Goal: Task Accomplishment & Management: Complete application form

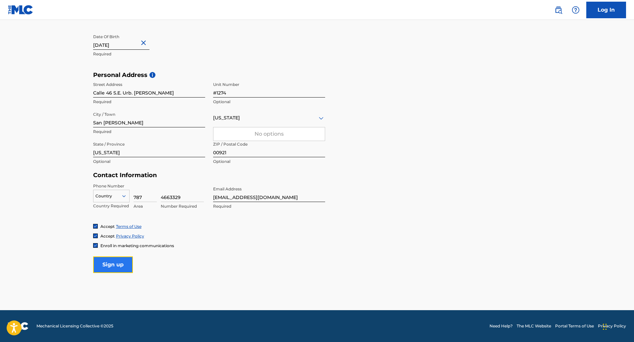
click at [122, 261] on input "Sign up" at bounding box center [113, 264] width 40 height 17
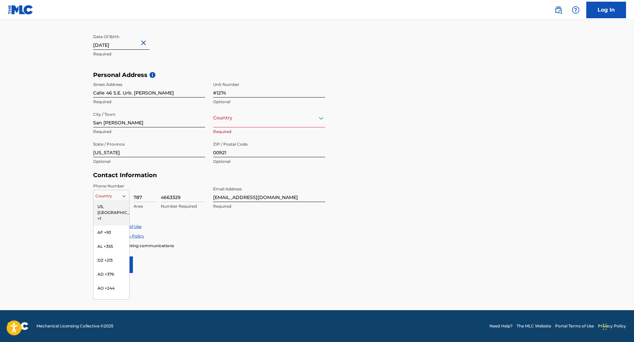
click at [106, 197] on div at bounding box center [111, 195] width 36 height 7
type input "PR"
click at [82, 209] on main "The MLC uses identity verification before a user is registered to comply with K…" at bounding box center [317, 76] width 634 height 466
click at [123, 196] on icon at bounding box center [124, 196] width 6 height 6
click at [109, 206] on div "US, [GEOGRAPHIC_DATA] +1" at bounding box center [111, 212] width 36 height 26
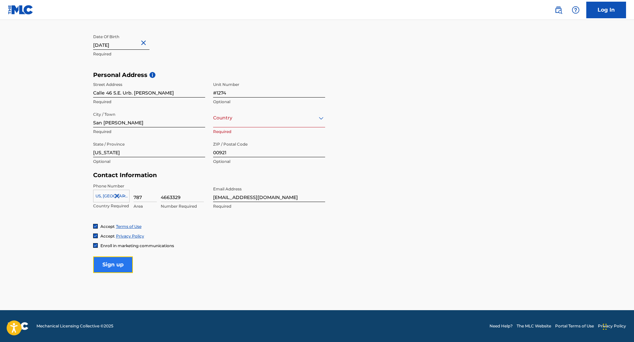
click at [119, 265] on input "Sign up" at bounding box center [113, 264] width 40 height 17
click at [232, 122] on div "Country Puerto Rico" at bounding box center [269, 117] width 112 height 19
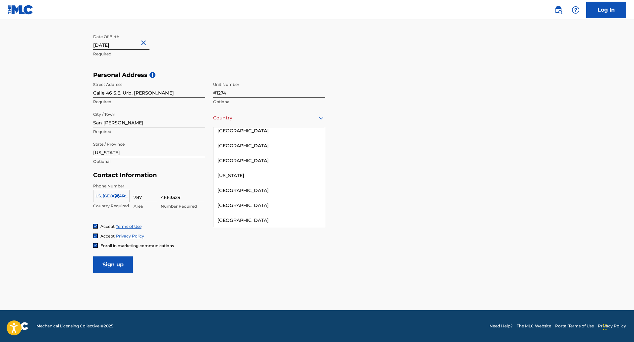
scroll to position [2283, 0]
click at [275, 121] on div at bounding box center [269, 118] width 112 height 8
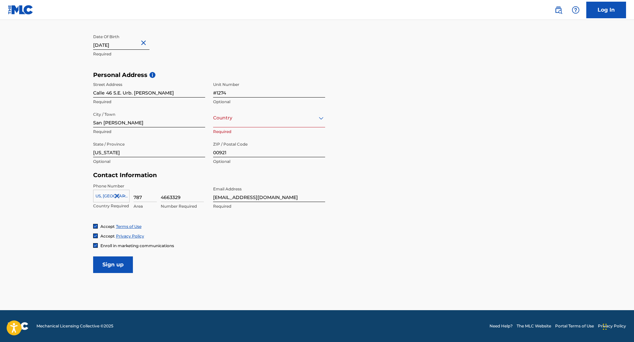
type input "p"
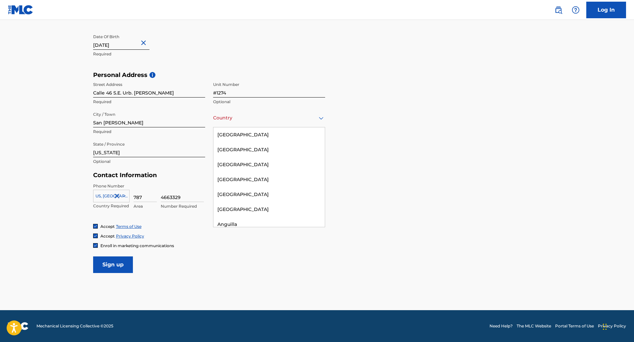
type input "u"
click at [242, 138] on div "[GEOGRAPHIC_DATA]" at bounding box center [268, 134] width 111 height 15
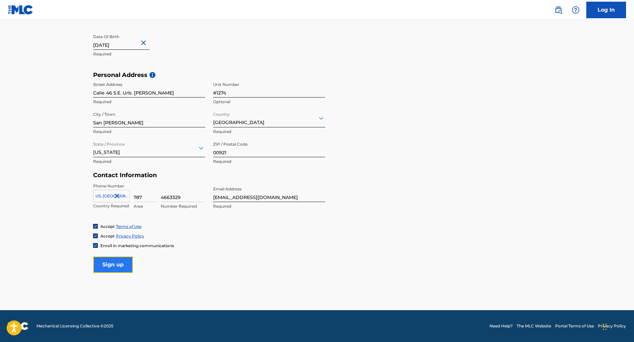
click at [109, 265] on input "Sign up" at bounding box center [113, 264] width 40 height 17
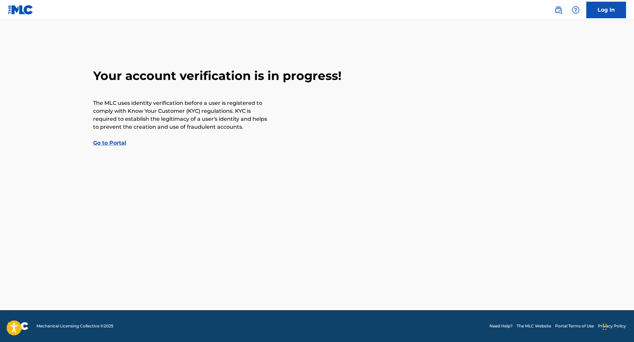
click at [111, 144] on link "Go to Portal" at bounding box center [109, 142] width 33 height 6
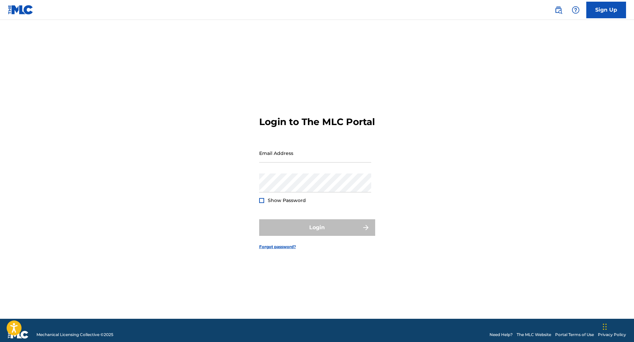
click at [25, 13] on img at bounding box center [21, 10] width 26 height 10
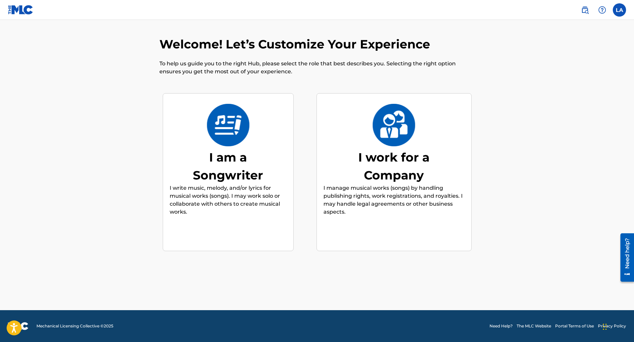
click at [224, 130] on img at bounding box center [227, 125] width 43 height 42
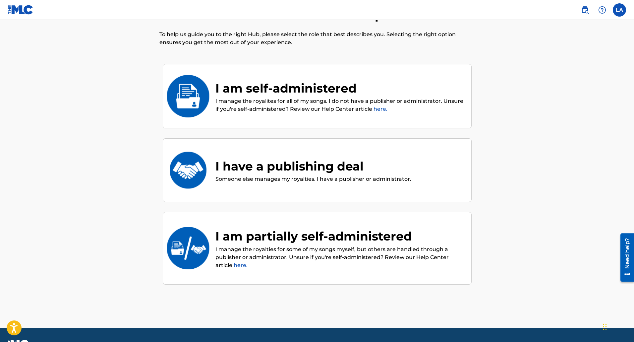
scroll to position [30, 0]
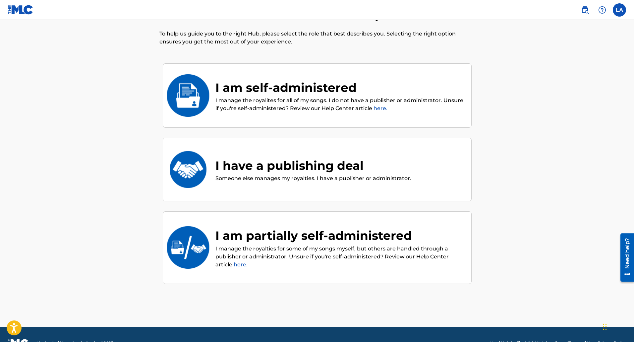
click at [184, 93] on img at bounding box center [187, 95] width 43 height 42
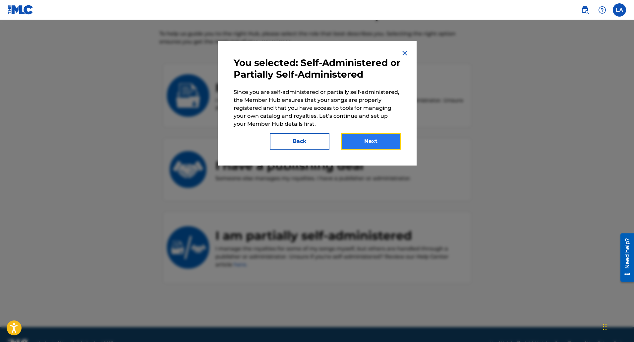
click at [369, 140] on button "Next" at bounding box center [371, 141] width 60 height 17
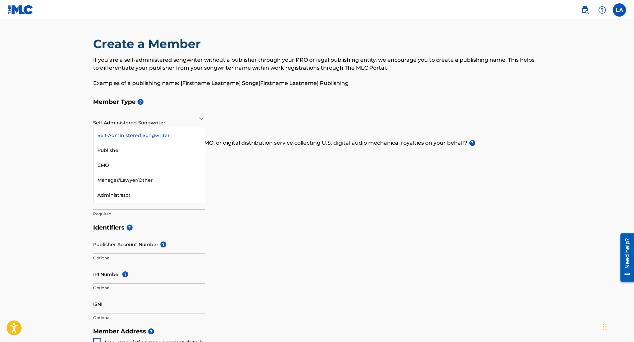
click at [198, 119] on icon at bounding box center [201, 118] width 8 height 8
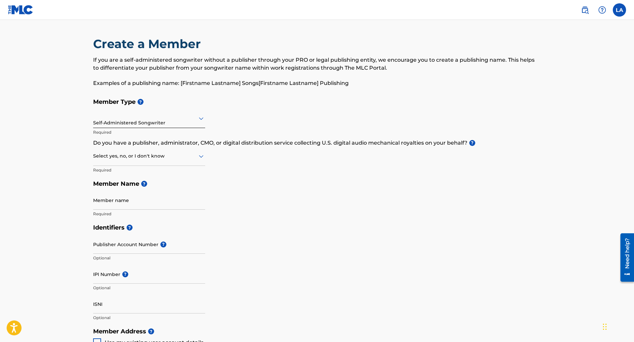
click at [231, 115] on div "Member Type ? Self-Administered Songwriter Required Do you have a publisher, ad…" at bounding box center [317, 158] width 448 height 126
click at [200, 157] on icon at bounding box center [201, 156] width 5 height 3
click at [168, 171] on div "Yes" at bounding box center [148, 173] width 111 height 15
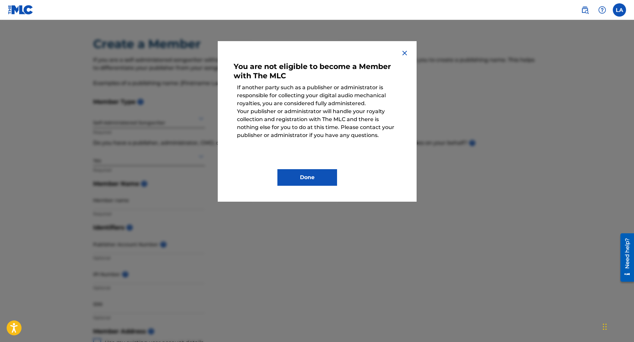
click at [406, 53] on img at bounding box center [404, 53] width 8 height 8
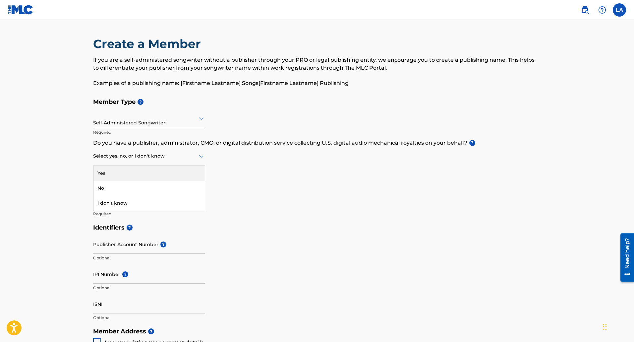
click at [183, 158] on div at bounding box center [149, 156] width 112 height 8
click at [140, 187] on div "No" at bounding box center [148, 188] width 111 height 15
click at [136, 205] on input "Member name" at bounding box center [149, 199] width 112 height 19
type input "[PERSON_NAME]"
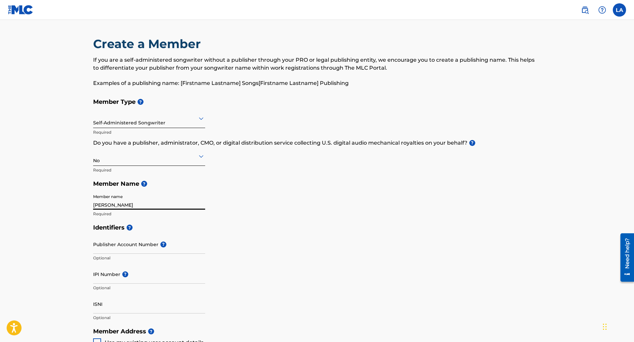
type input "Calle 46 S.E. Urb. [PERSON_NAME]"
type input "#1274"
click at [74, 243] on main "Create a Member If you are a self-administered songwriter without a publisher t…" at bounding box center [317, 317] width 634 height 595
click at [133, 280] on input "IPI Number ?" at bounding box center [149, 273] width 112 height 19
click at [156, 281] on input "IPI Number ?" at bounding box center [149, 273] width 112 height 19
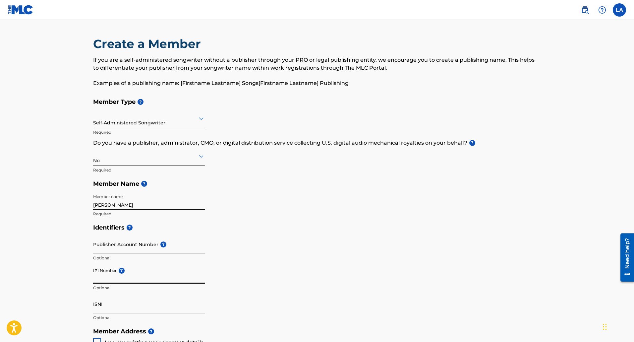
click at [111, 279] on input "IPI Number ?" at bounding box center [149, 273] width 112 height 19
type input "0"
type input "o"
type input "00756034541"
click at [277, 252] on div "Identifiers ? Publisher Account Number ? Optional IPI Number ? 00756034541 Opti…" at bounding box center [317, 272] width 448 height 104
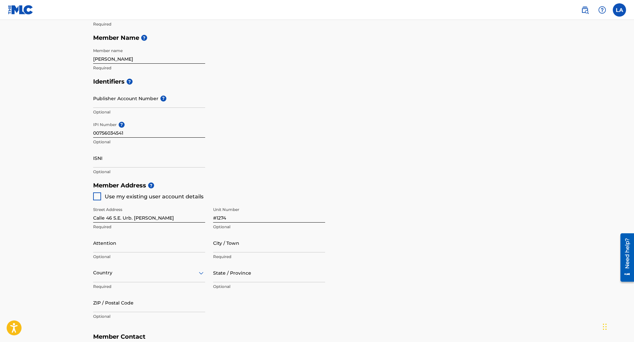
scroll to position [172, 0]
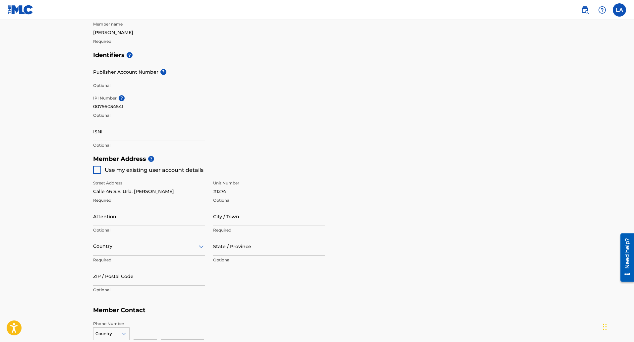
click at [97, 169] on div at bounding box center [97, 170] width 8 height 8
type input "San [PERSON_NAME]"
type input "00921"
type input "787"
type input "4663329"
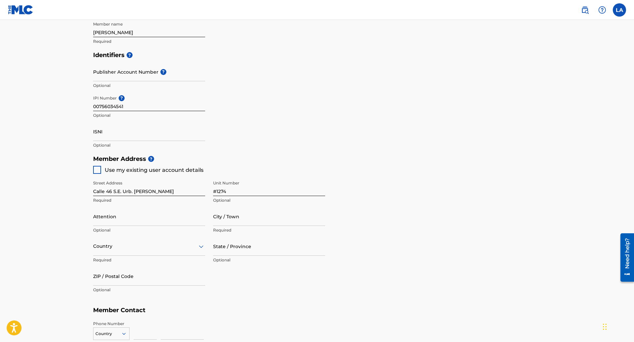
type input "[EMAIL_ADDRESS][DOMAIN_NAME]"
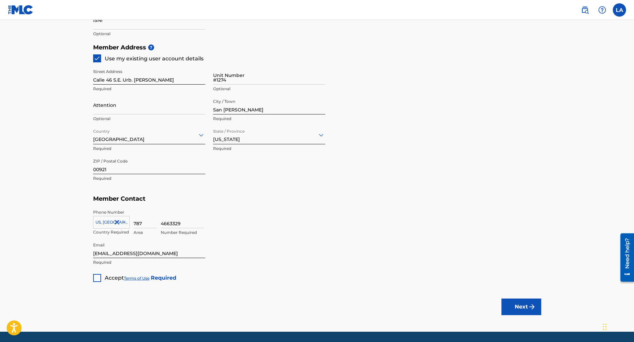
scroll to position [305, 0]
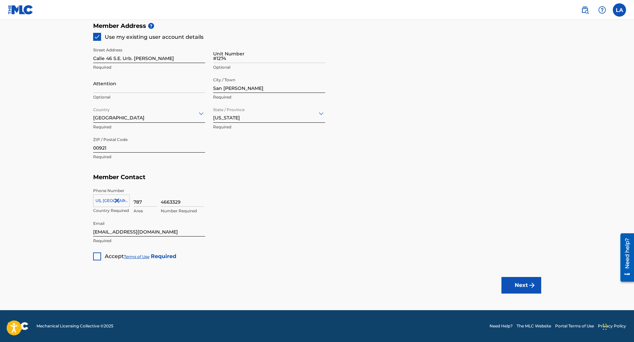
click at [97, 256] on div at bounding box center [97, 256] width 8 height 8
click at [528, 289] on img "submit" at bounding box center [532, 285] width 8 height 8
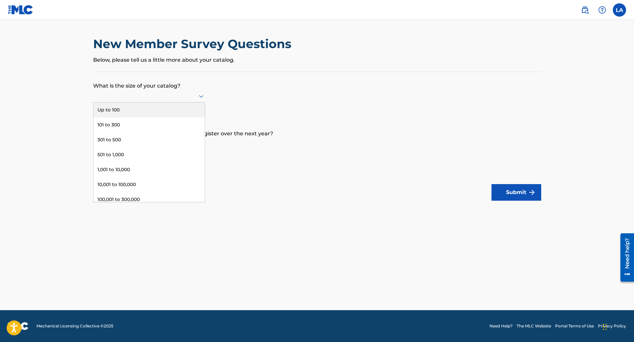
click at [201, 97] on icon at bounding box center [201, 96] width 5 height 3
click at [167, 111] on div "Up to 100" at bounding box center [148, 109] width 111 height 15
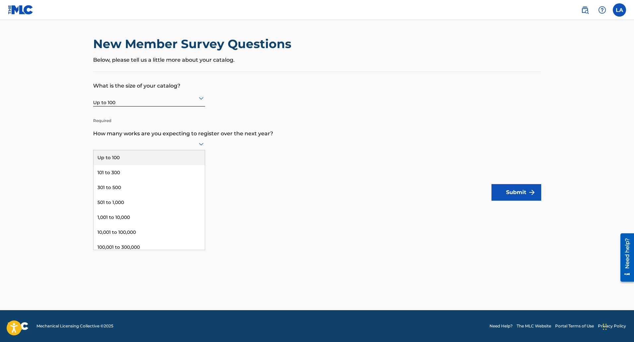
click at [203, 145] on icon at bounding box center [201, 144] width 8 height 8
click at [168, 157] on div "Up to 100" at bounding box center [148, 157] width 111 height 15
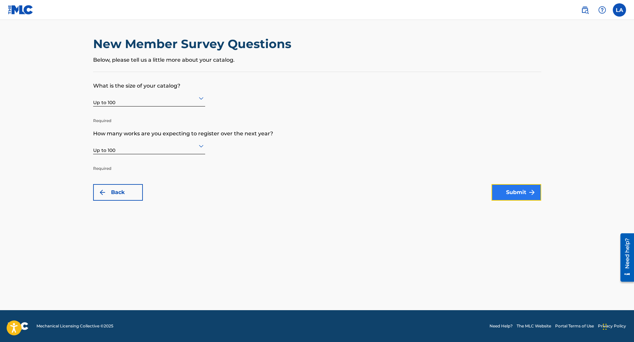
click at [511, 199] on button "Submit" at bounding box center [516, 192] width 50 height 17
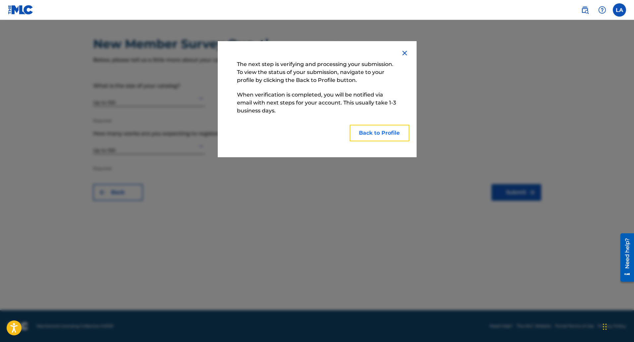
click at [368, 137] on button "Back to Profile" at bounding box center [379, 133] width 60 height 17
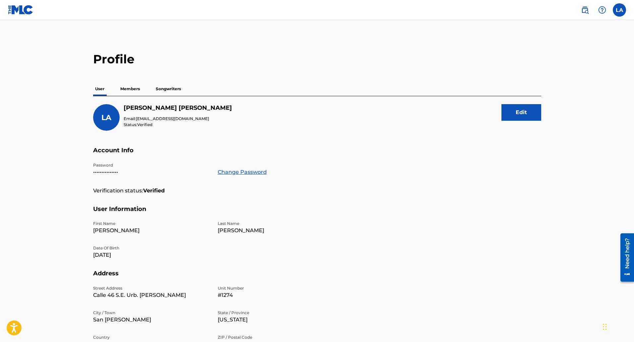
click at [129, 89] on p "Members" at bounding box center [130, 89] width 24 height 14
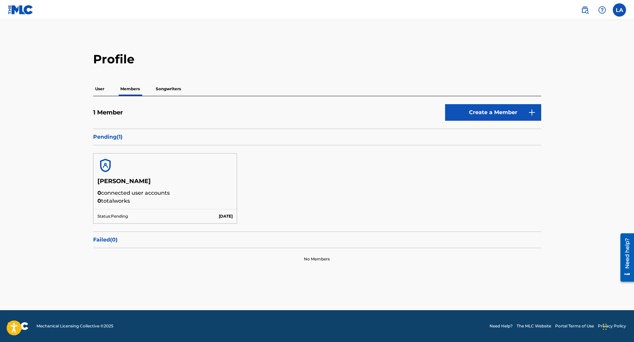
click at [168, 90] on p "Songwriters" at bounding box center [168, 89] width 29 height 14
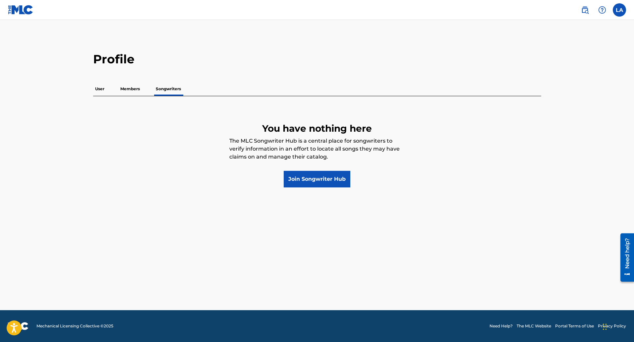
click at [101, 89] on p "User" at bounding box center [99, 89] width 13 height 14
